Goal: Navigation & Orientation: Find specific page/section

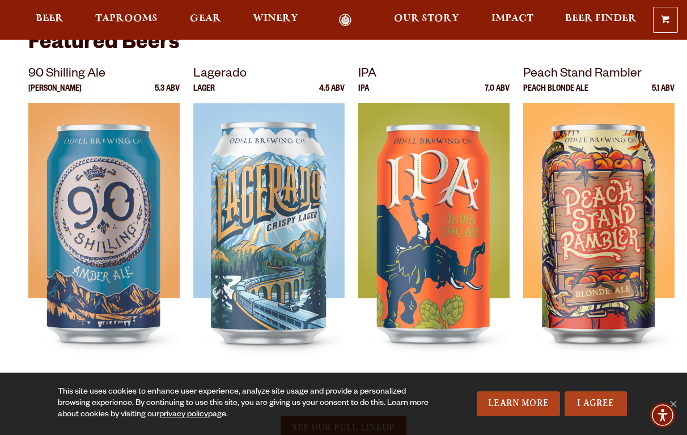
scroll to position [7, 0]
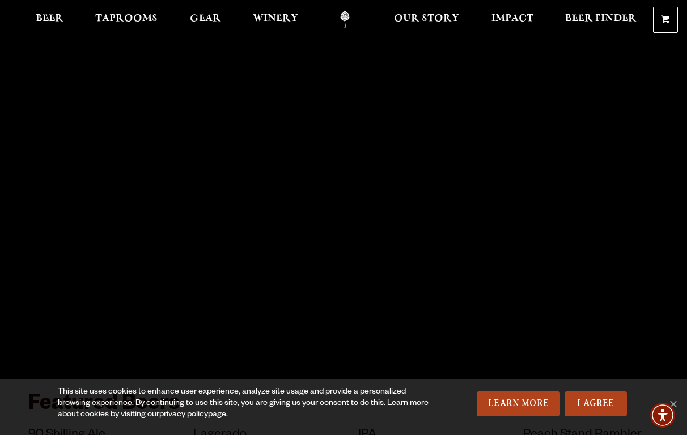
click at [72, 15] on ul "Beer Taprooms Gear Winery Our Story Impact Beer Finder Menu Menu" at bounding box center [336, 20] width 616 height 18
click at [56, 15] on span "Beer" at bounding box center [50, 18] width 28 height 9
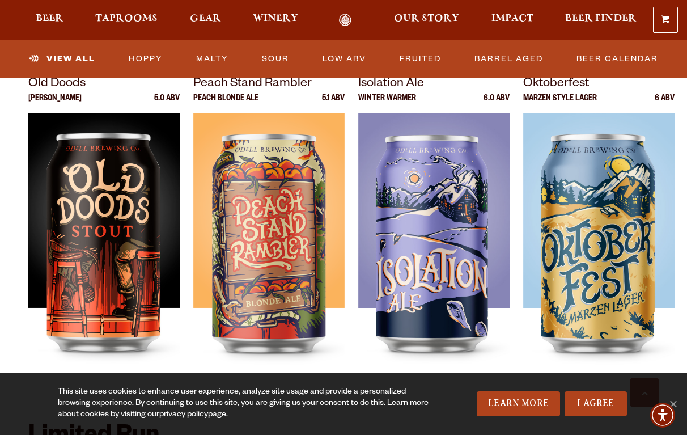
scroll to position [1589, 0]
